Goal: Task Accomplishment & Management: Use online tool/utility

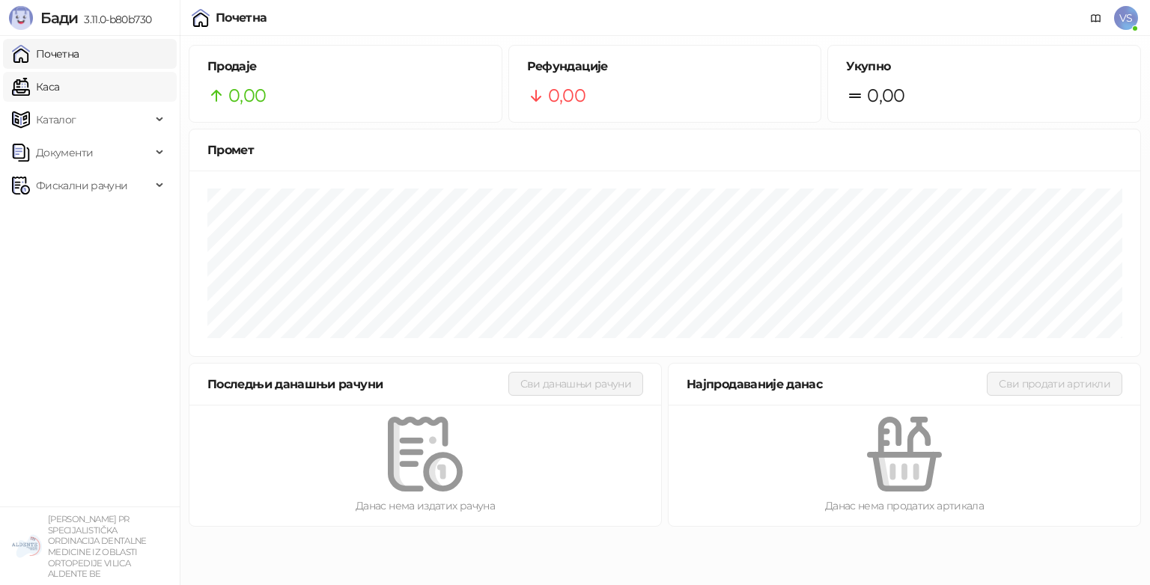
click at [59, 79] on link "Каса" at bounding box center [35, 87] width 47 height 30
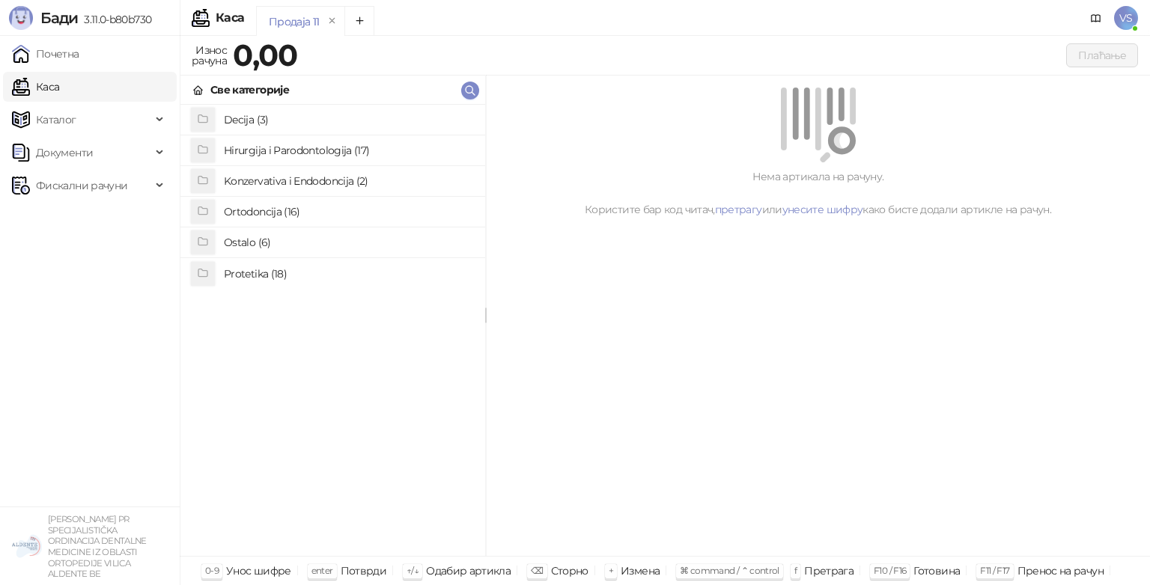
click at [255, 245] on h4 "Ostalo (6)" at bounding box center [348, 243] width 249 height 24
click at [59, 84] on link "Каса" at bounding box center [35, 87] width 47 height 30
click at [203, 87] on icon at bounding box center [198, 91] width 12 height 12
click at [281, 210] on h4 "Ortodoncija (16)" at bounding box center [348, 212] width 249 height 24
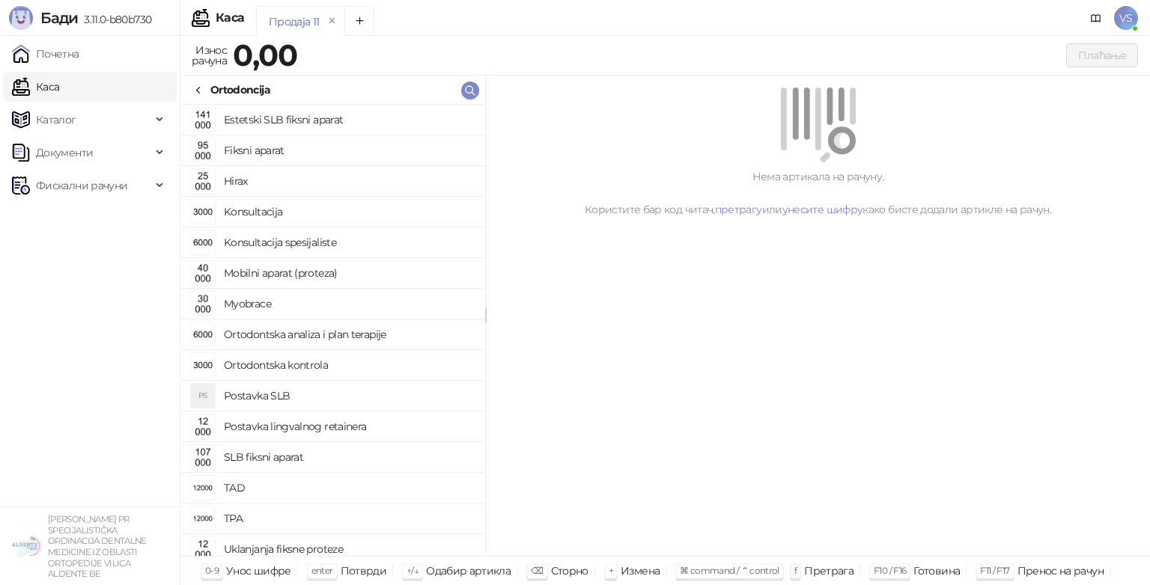
click at [52, 79] on link "Каса" at bounding box center [35, 87] width 47 height 30
click at [59, 55] on link "Почетна" at bounding box center [45, 54] width 67 height 30
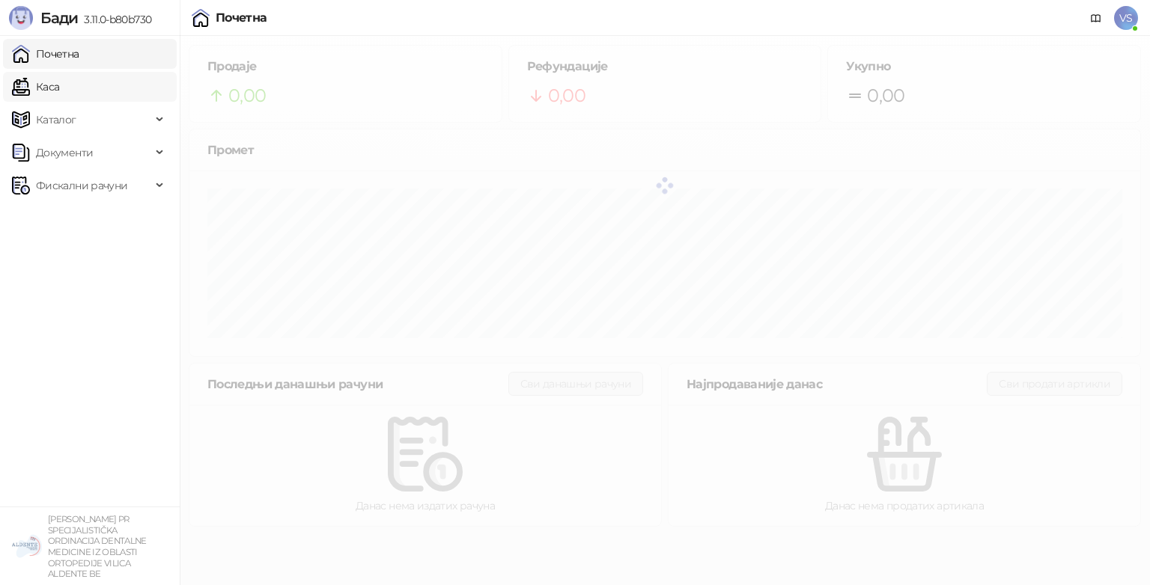
click at [59, 87] on link "Каса" at bounding box center [35, 87] width 47 height 30
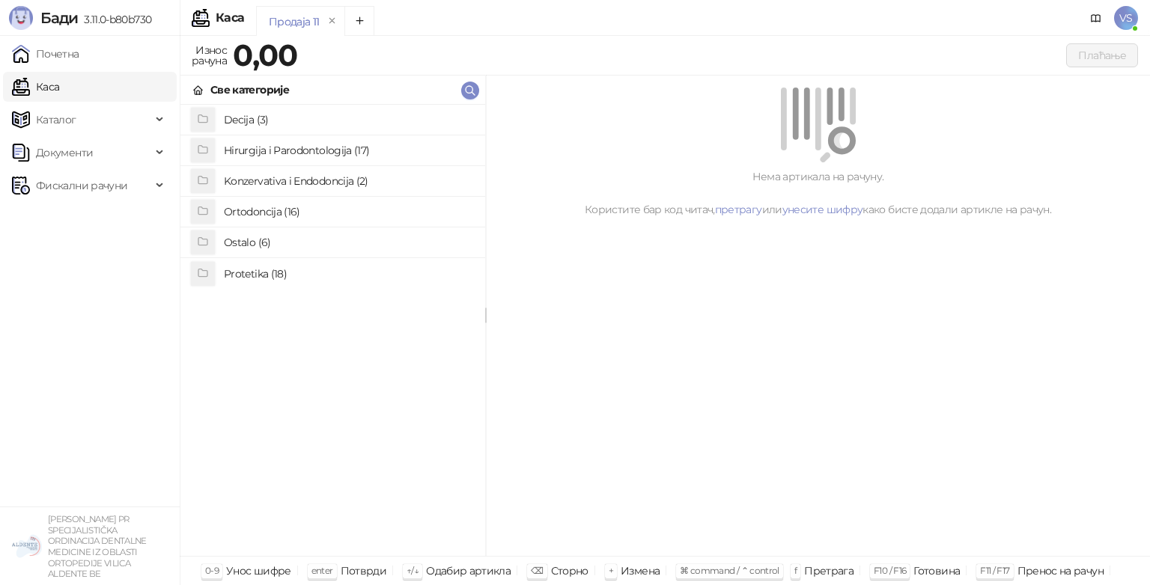
click at [207, 122] on icon "grid" at bounding box center [203, 119] width 12 height 12
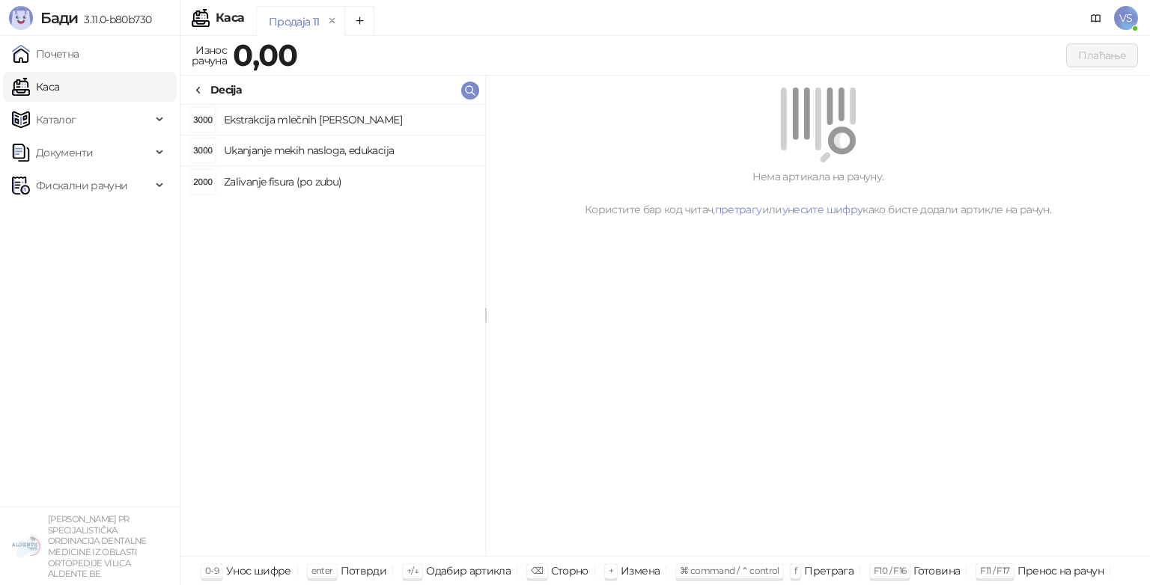
click at [194, 82] on div at bounding box center [198, 90] width 12 height 16
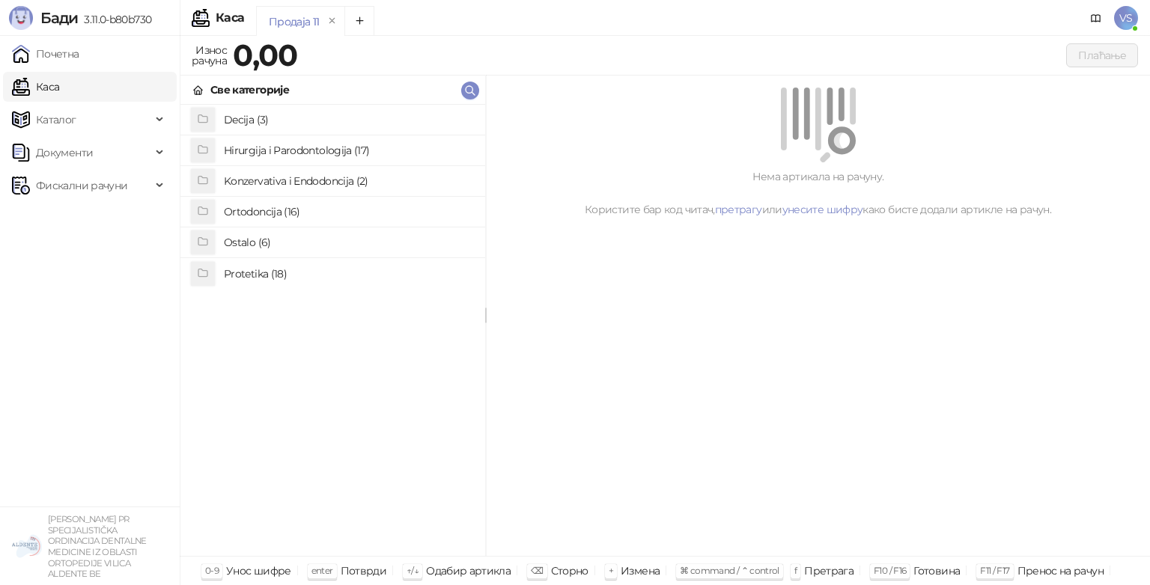
click at [220, 144] on div "Hirurgija i Parodontologija (17)" at bounding box center [332, 150] width 281 height 24
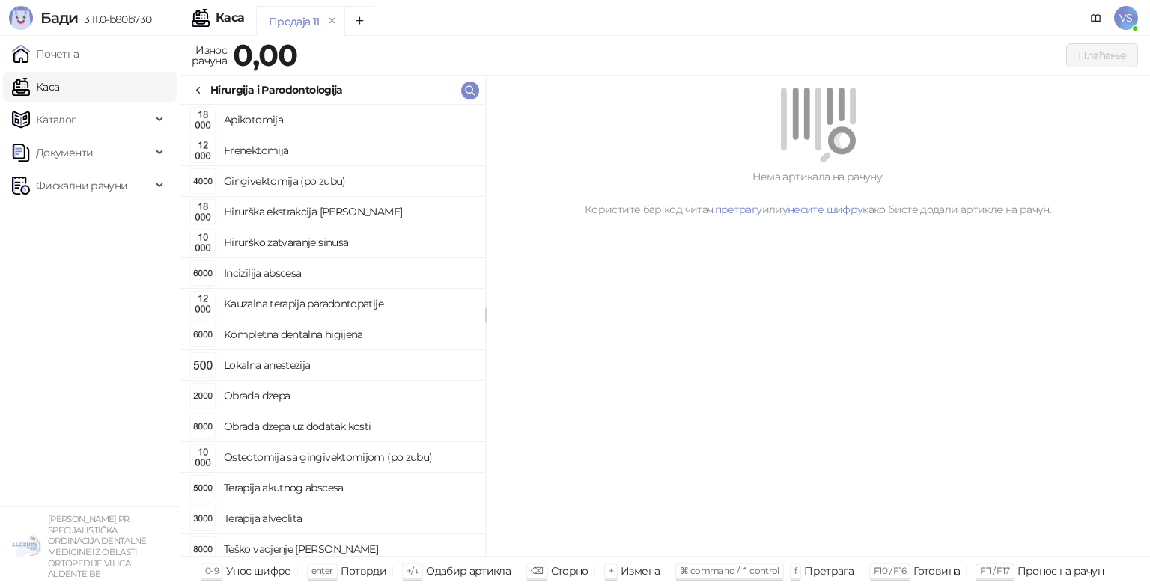
click at [200, 93] on icon at bounding box center [198, 91] width 3 height 6
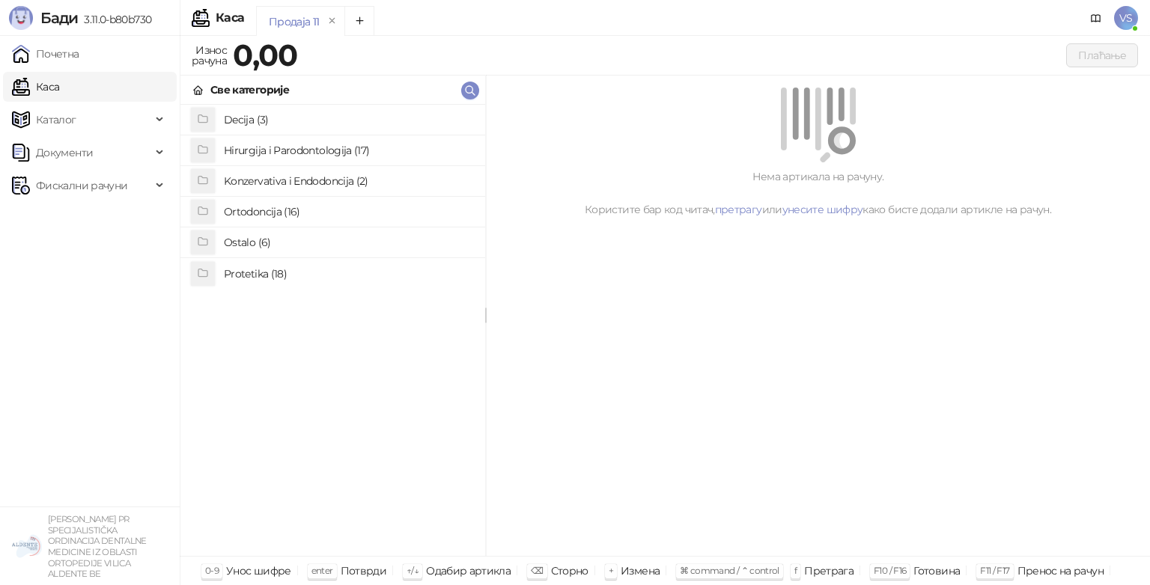
click at [254, 182] on h4 "Konzervativa i Endodoncija (2)" at bounding box center [348, 181] width 249 height 24
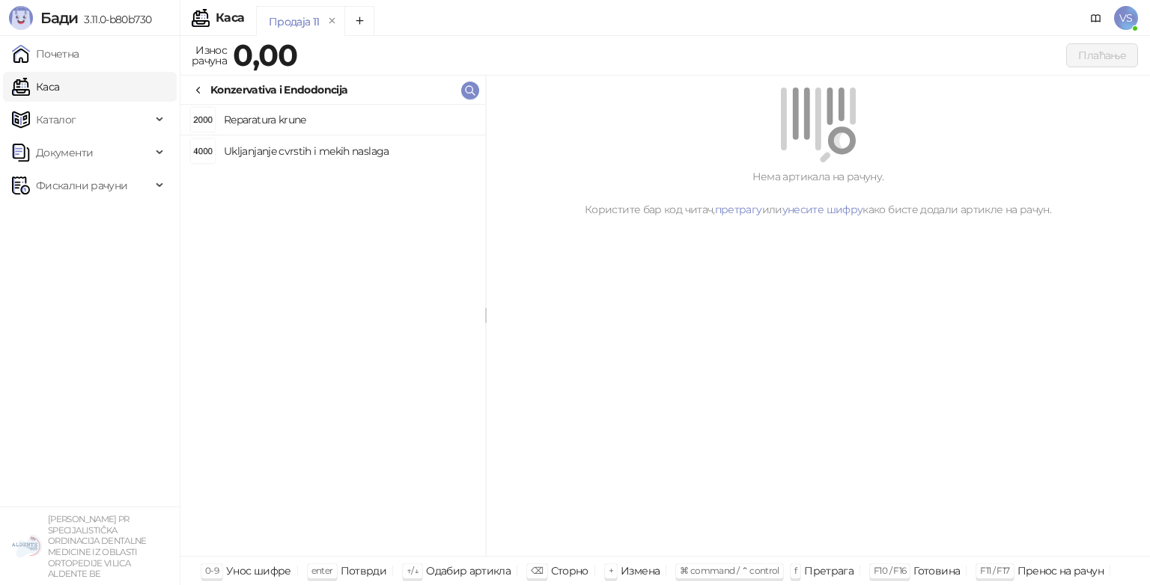
click at [198, 85] on icon at bounding box center [198, 91] width 12 height 12
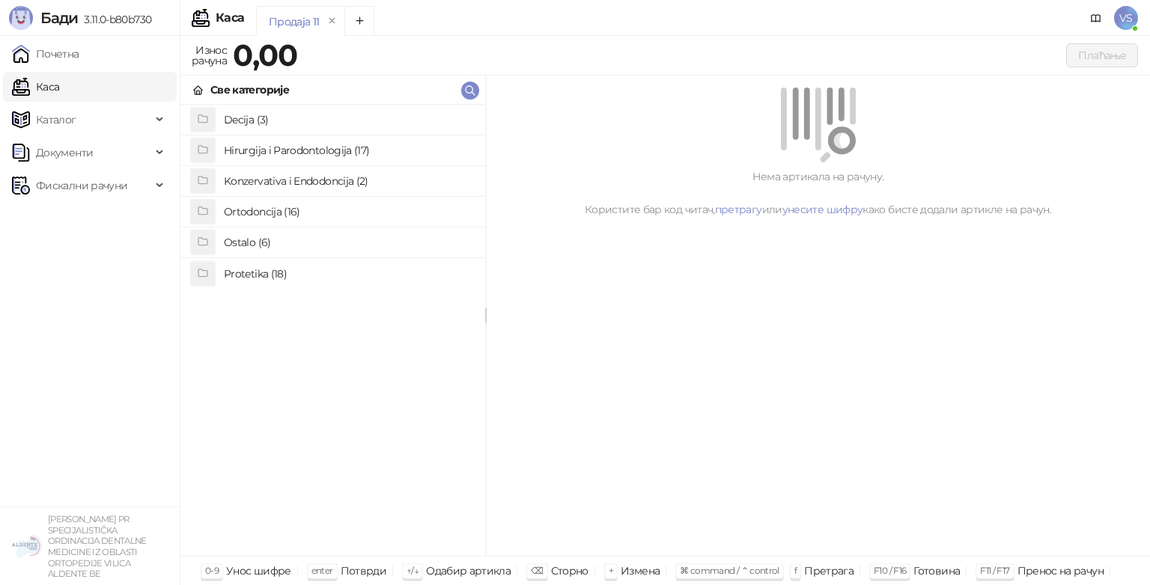
click at [211, 265] on div "grid" at bounding box center [203, 274] width 24 height 24
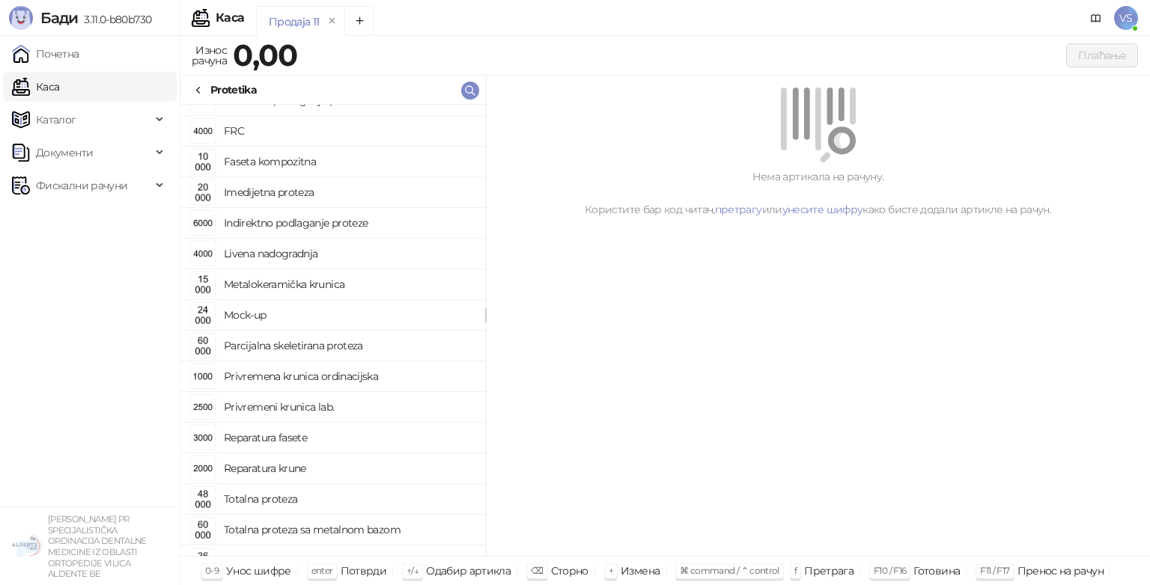
scroll to position [101, 0]
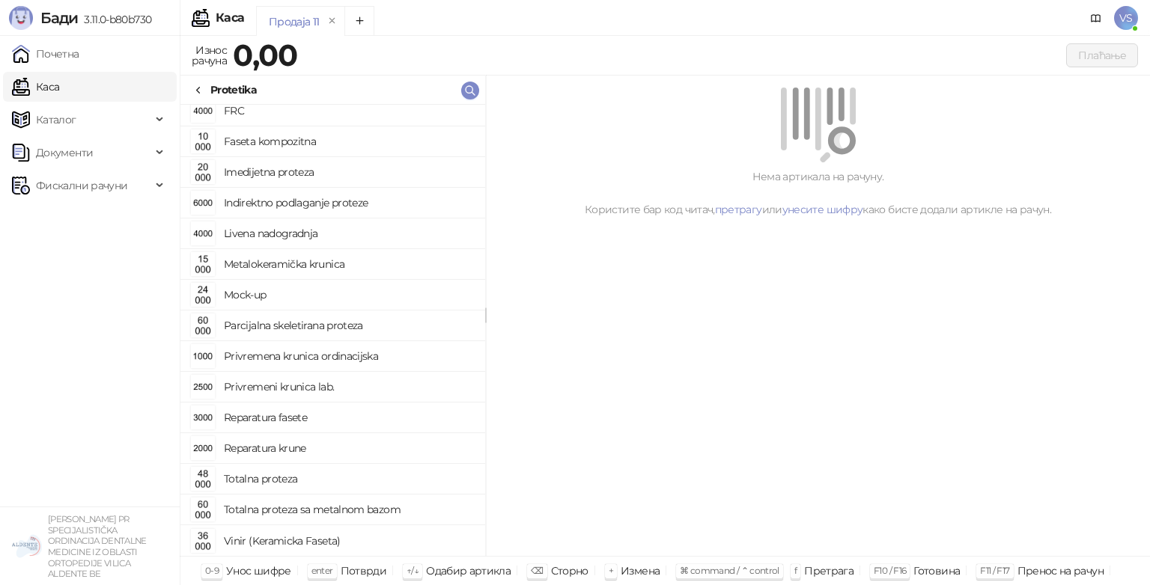
click at [202, 541] on img "grid" at bounding box center [203, 541] width 24 height 24
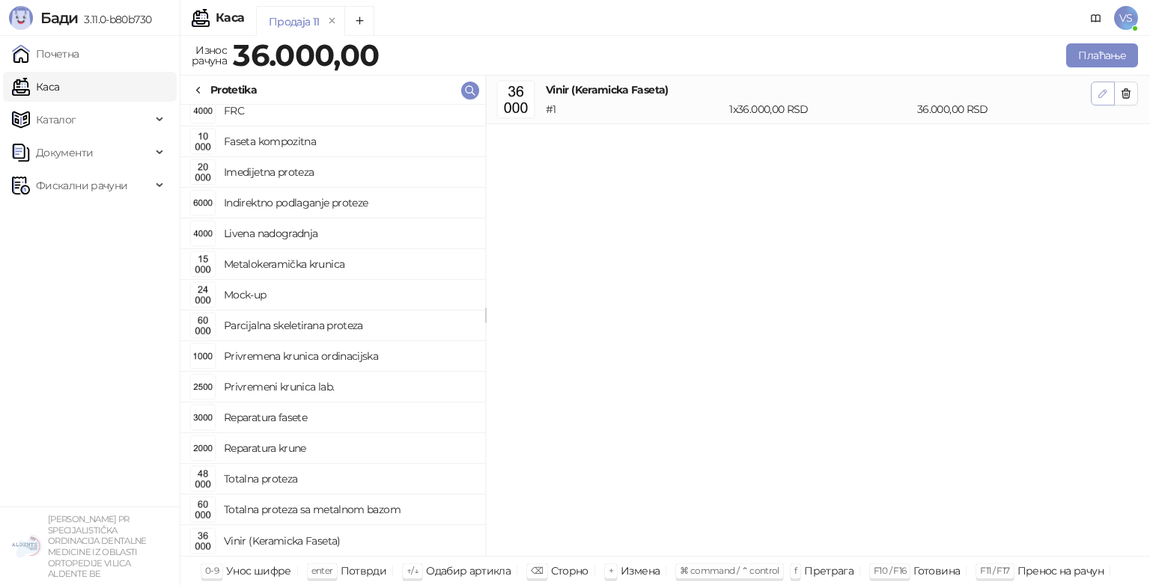
click at [1099, 90] on icon "button" at bounding box center [1103, 94] width 12 height 12
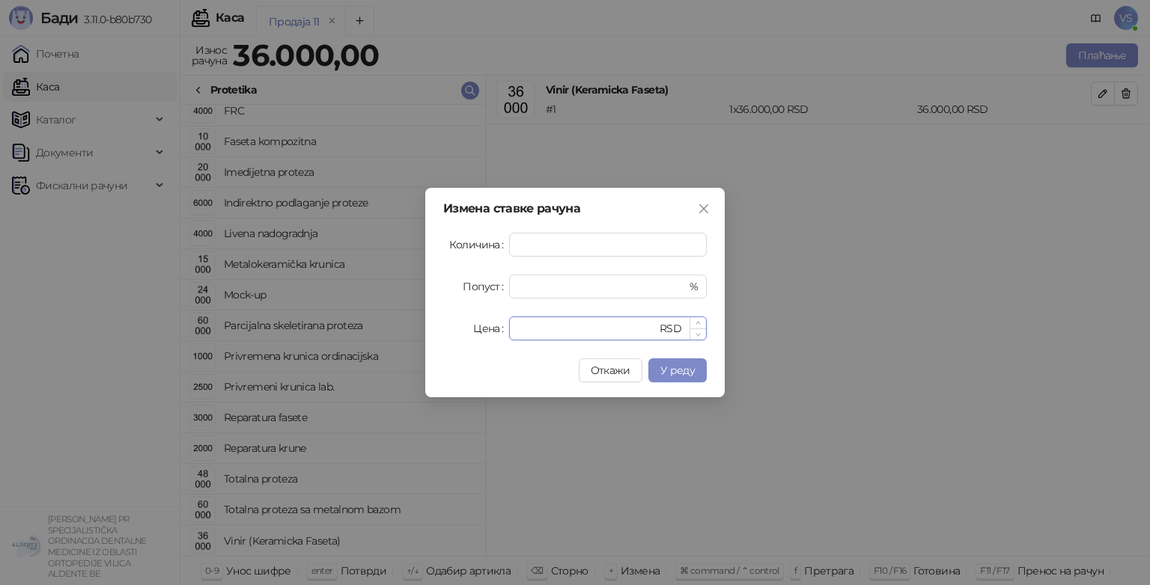
click at [528, 328] on input "*****" at bounding box center [587, 328] width 138 height 22
type input "*****"
click at [677, 366] on span "У реду" at bounding box center [677, 370] width 34 height 13
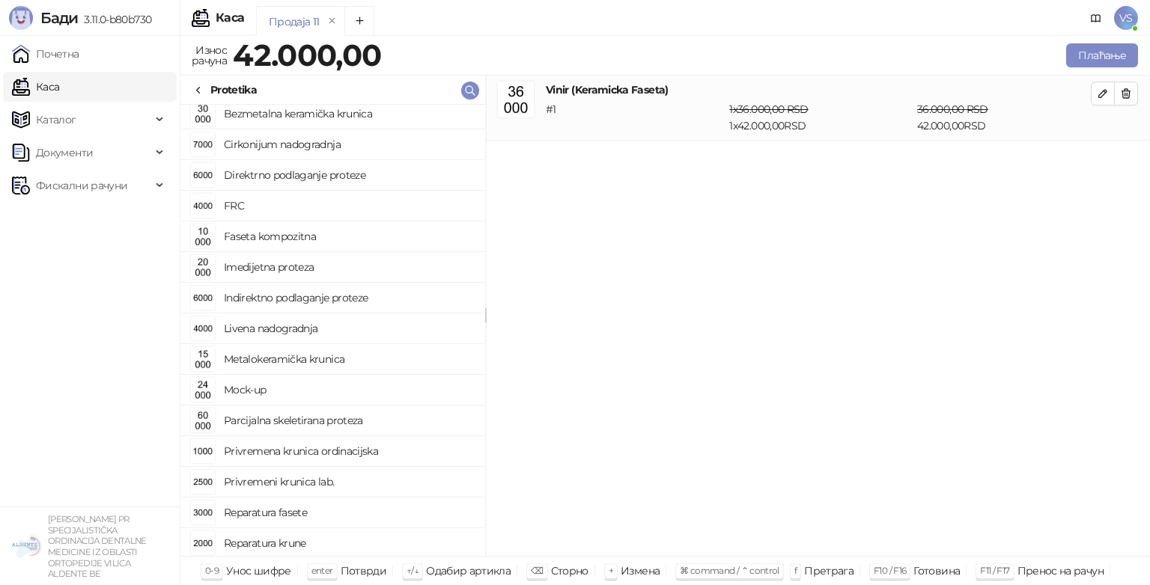
scroll to position [0, 0]
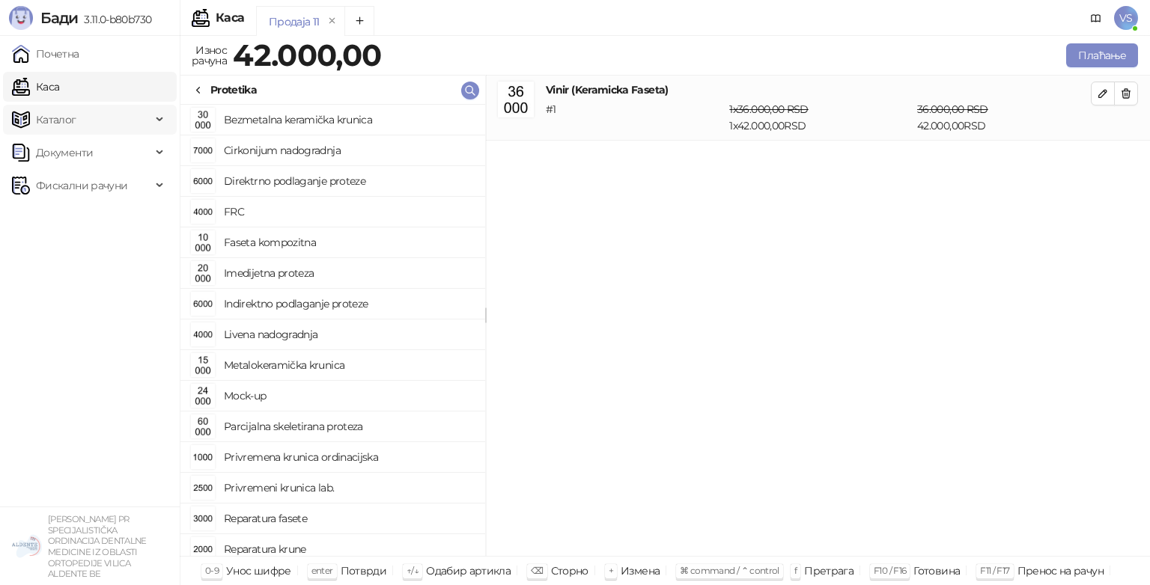
click at [147, 117] on span "Каталог" at bounding box center [81, 120] width 139 height 30
click at [59, 75] on link "Каса" at bounding box center [35, 87] width 47 height 30
click at [195, 85] on icon at bounding box center [198, 91] width 12 height 12
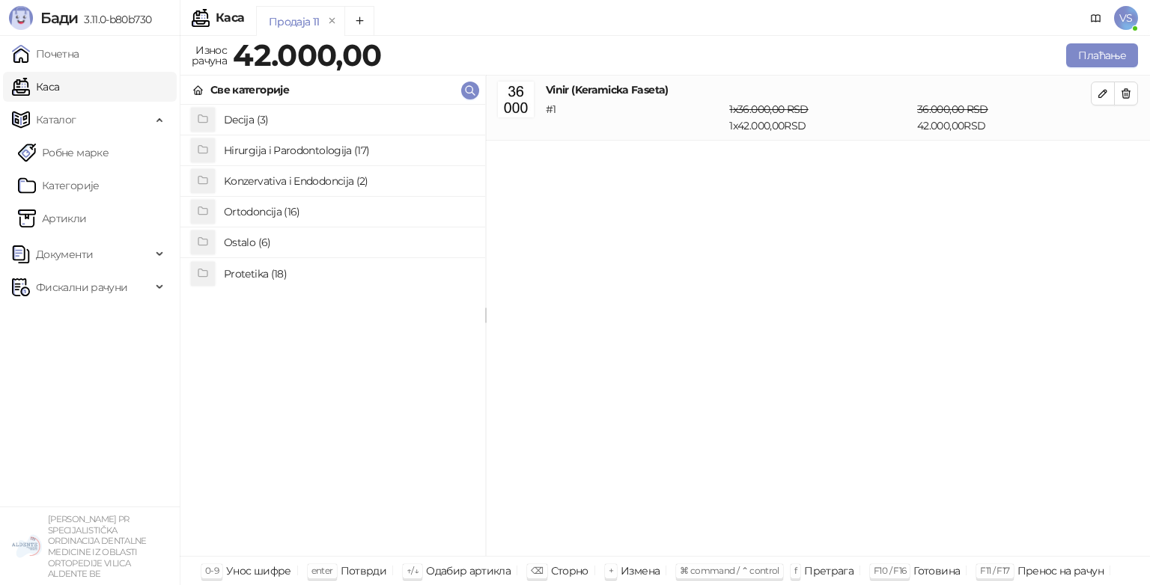
click at [269, 210] on h4 "Ortodoncija (16)" at bounding box center [348, 212] width 249 height 24
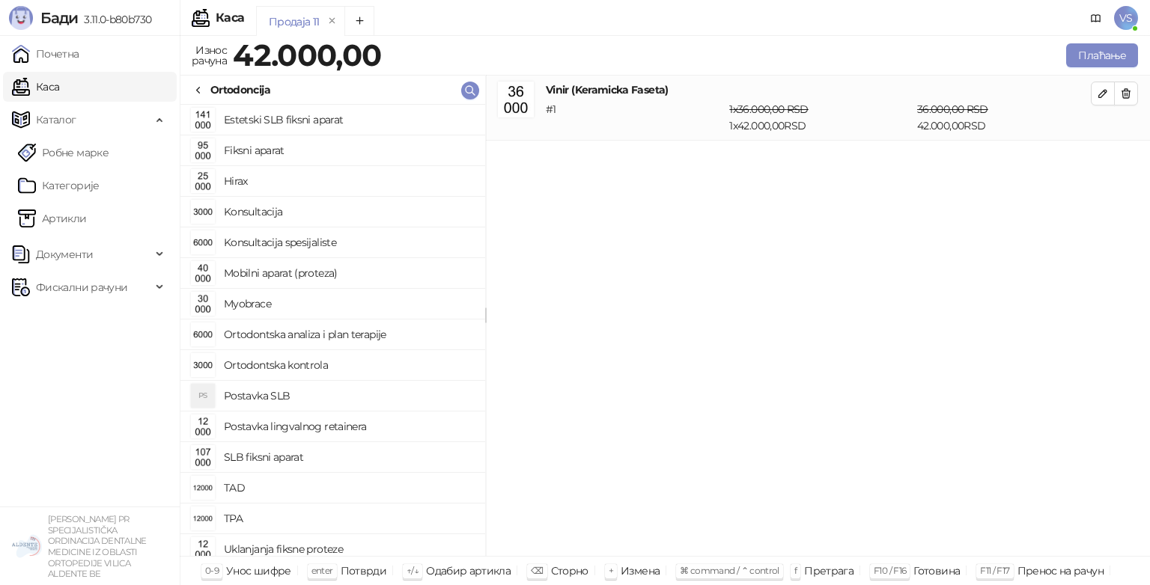
click at [203, 86] on icon at bounding box center [198, 91] width 12 height 12
